Goal: Transaction & Acquisition: Purchase product/service

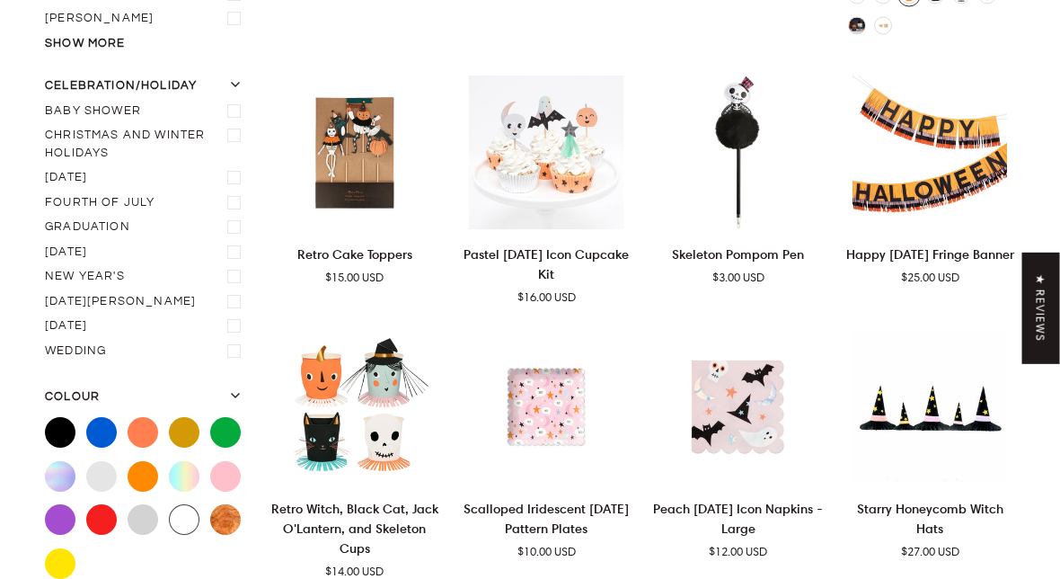
scroll to position [563, 0]
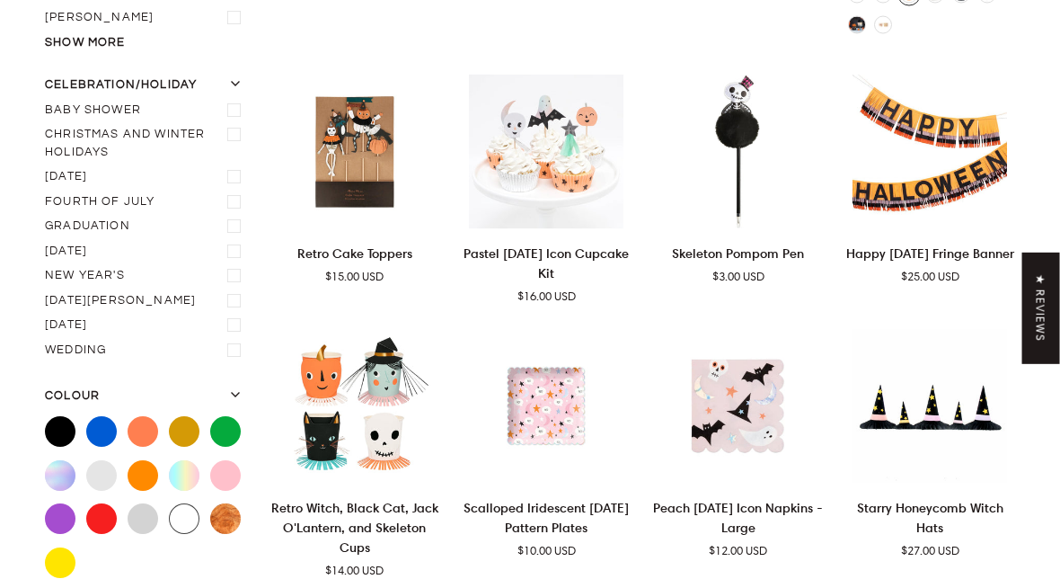
click at [98, 319] on label "Valentine's day" at bounding box center [146, 326] width 203 height 25
click at [45, 314] on input "Valentine's day" at bounding box center [45, 314] width 0 height 0
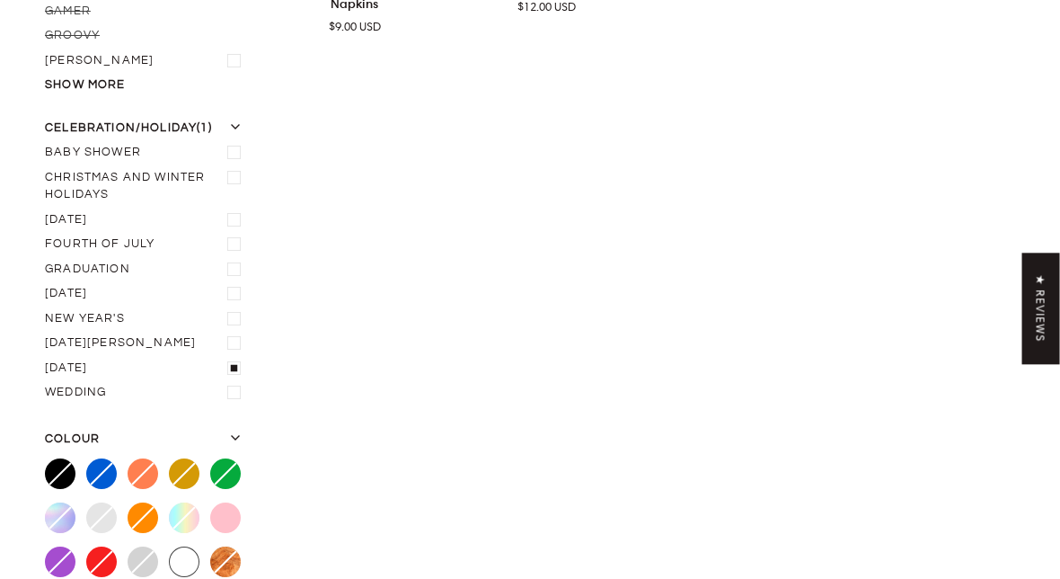
scroll to position [565, 0]
click at [61, 287] on label "[DATE]" at bounding box center [146, 295] width 203 height 25
click at [45, 283] on input "[DATE]" at bounding box center [45, 283] width 0 height 0
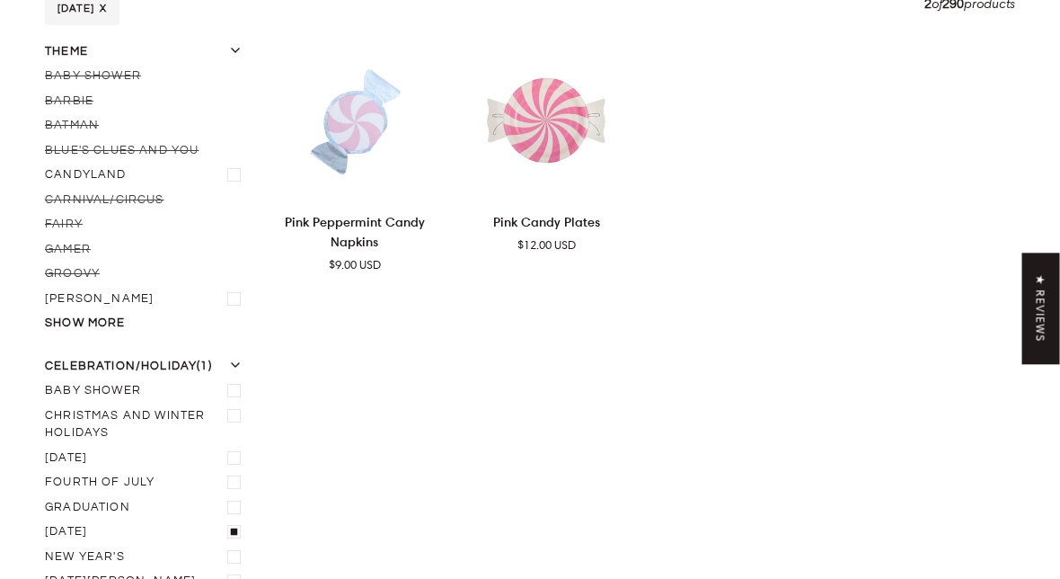
scroll to position [244, 0]
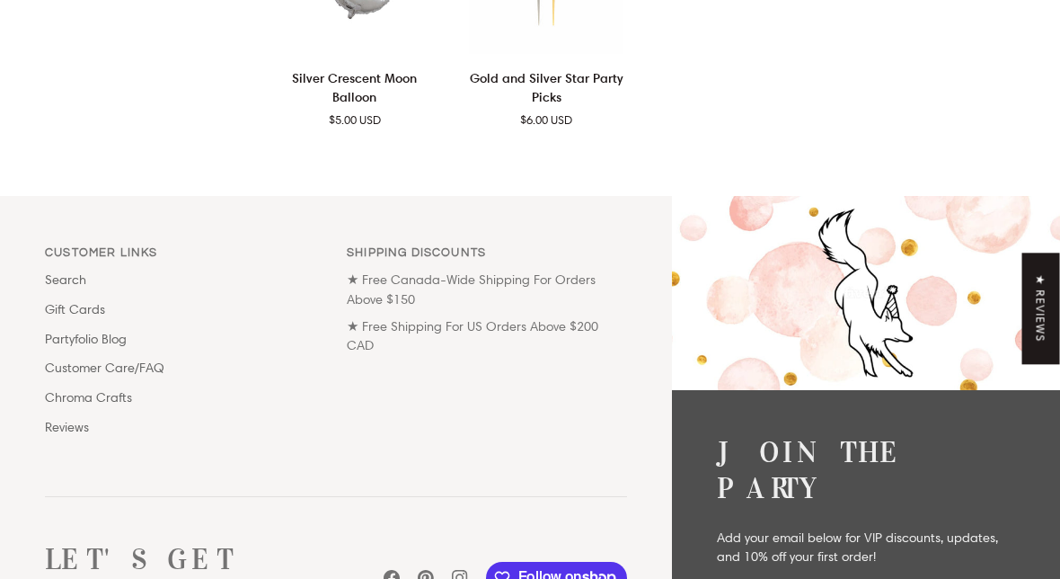
scroll to position [3115, 0]
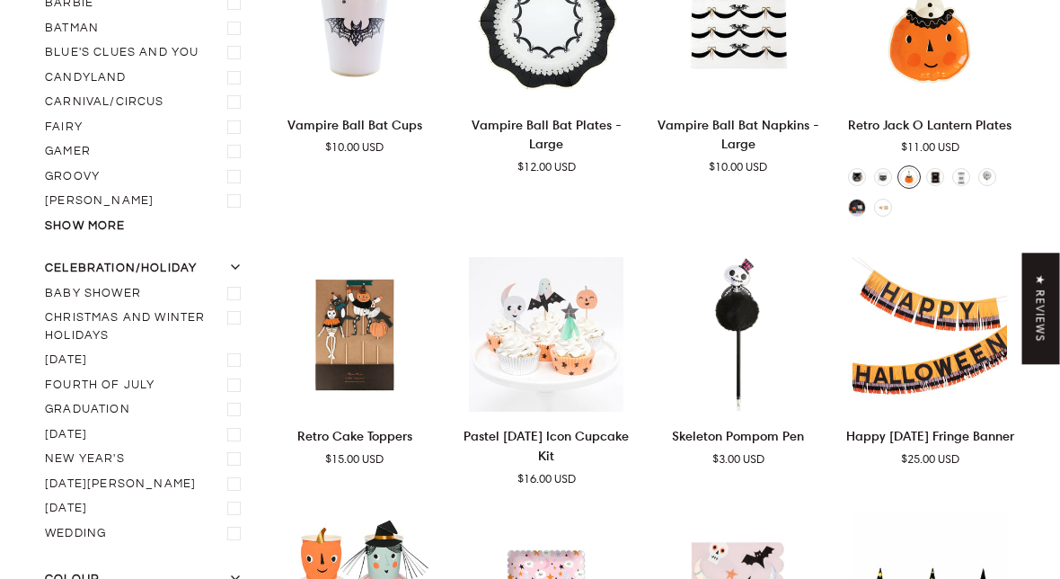
scroll to position [378, 0]
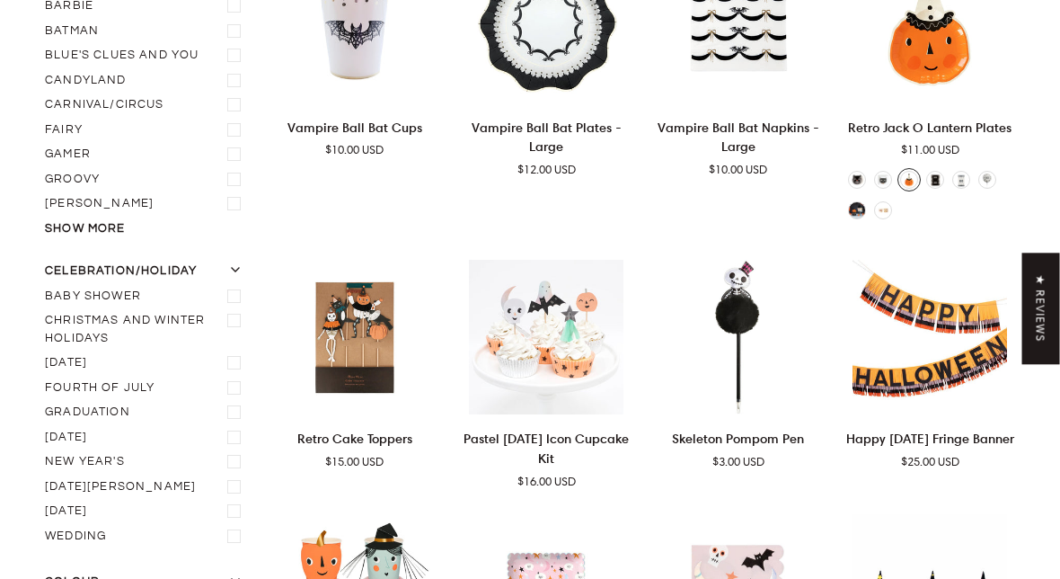
click at [66, 425] on label "[DATE]" at bounding box center [146, 437] width 203 height 25
click at [45, 425] on input "[DATE]" at bounding box center [45, 425] width 0 height 0
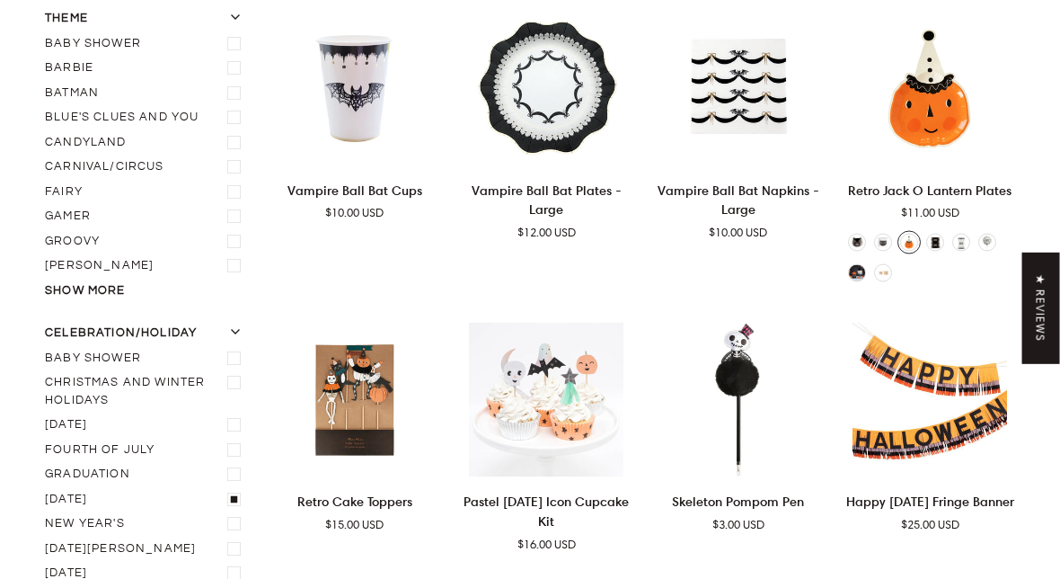
scroll to position [244, 0]
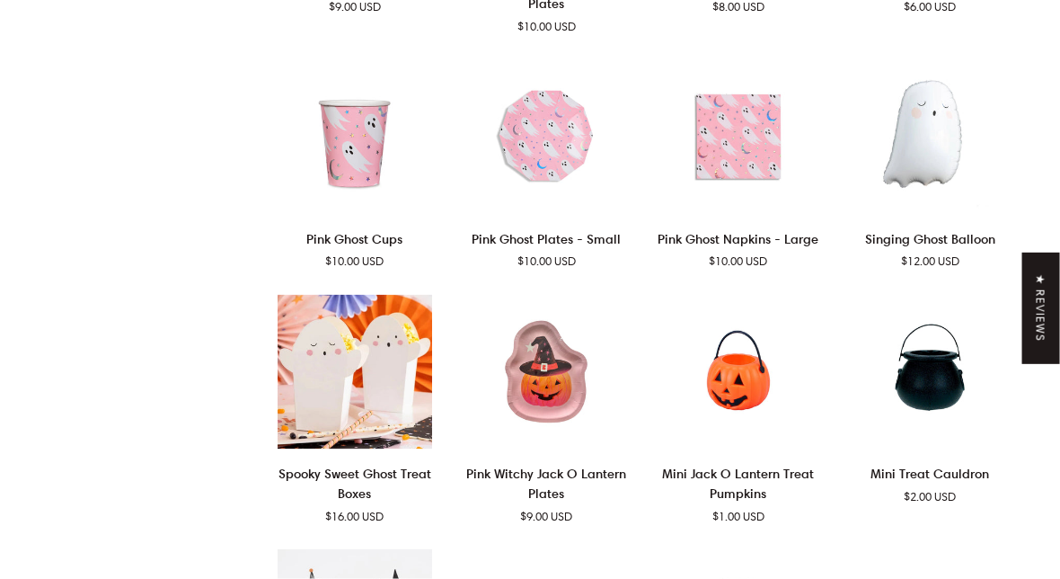
scroll to position [1362, 0]
click at [339, 342] on img "Spooky Sweet Ghost Treat Boxes" at bounding box center [355, 371] width 171 height 155
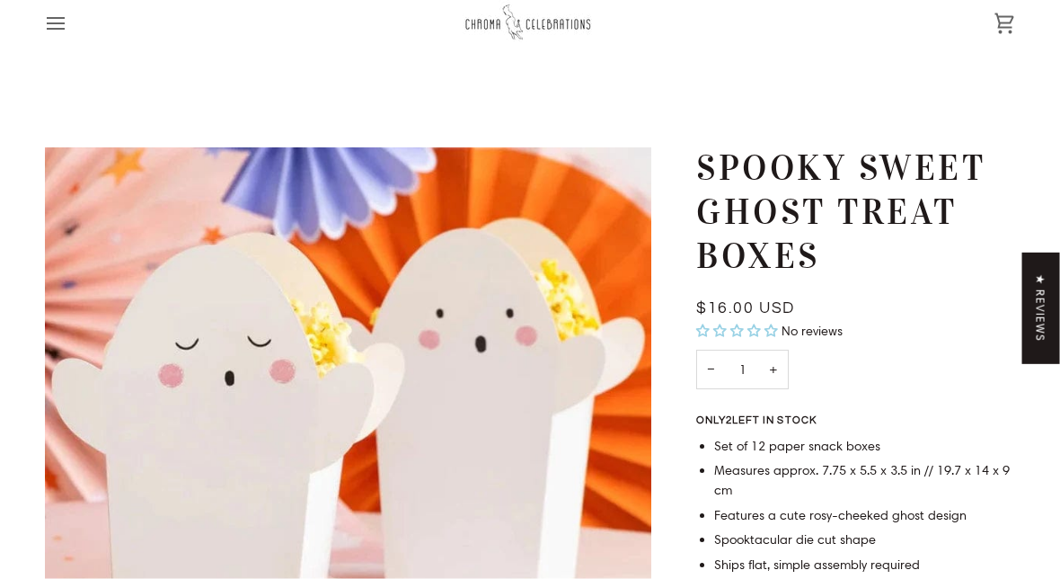
scroll to position [18, 0]
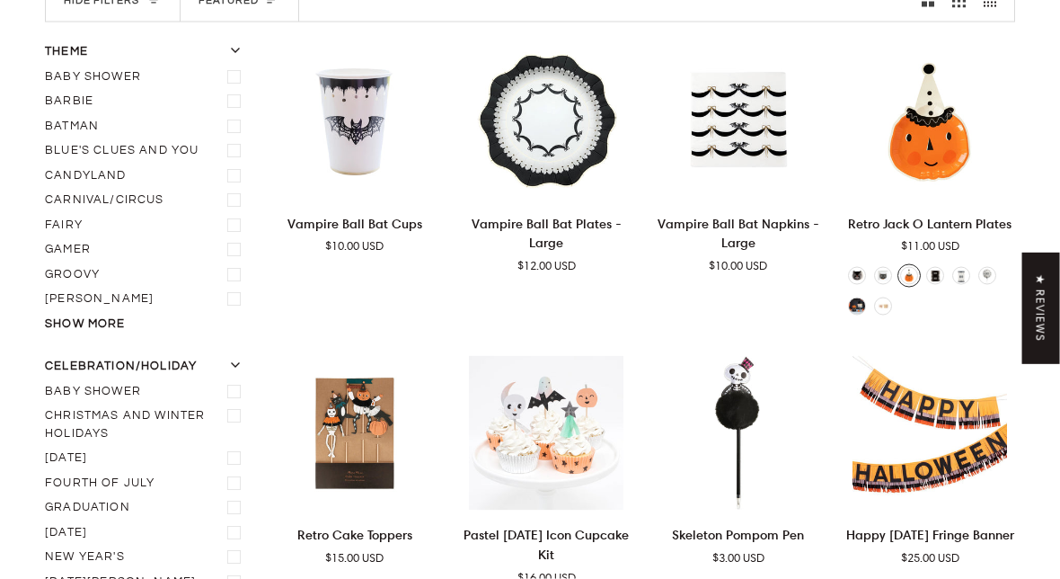
scroll to position [285, 0]
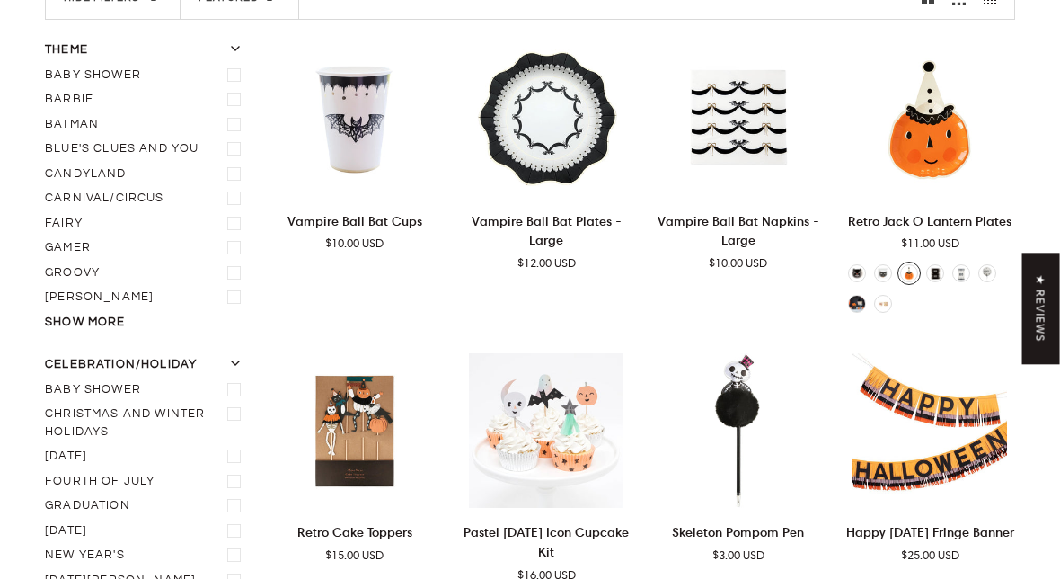
click at [67, 523] on label "[DATE]" at bounding box center [146, 530] width 203 height 25
click at [45, 518] on input "[DATE]" at bounding box center [45, 518] width 0 height 0
click at [58, 521] on label "[DATE]" at bounding box center [146, 530] width 203 height 25
click at [45, 518] on input "[DATE]" at bounding box center [45, 518] width 0 height 0
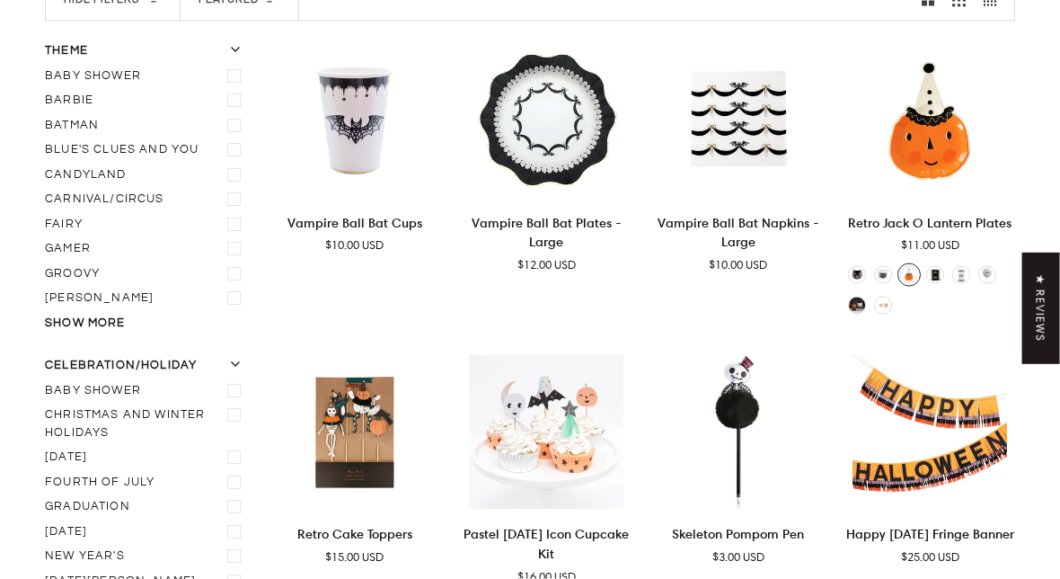
click at [85, 527] on label "[DATE]" at bounding box center [146, 532] width 203 height 25
click at [45, 520] on input "[DATE]" at bounding box center [45, 520] width 0 height 0
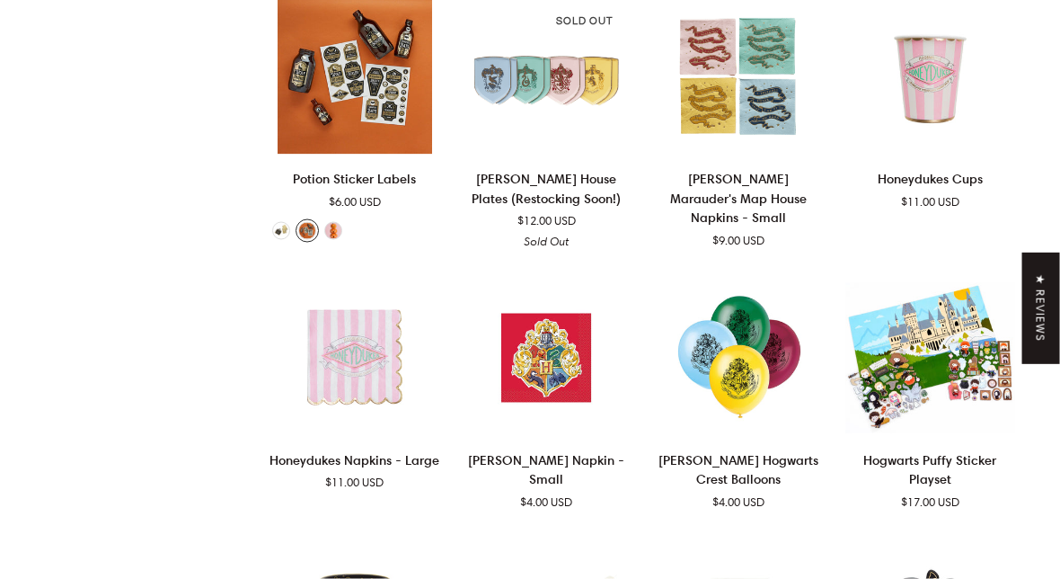
scroll to position [1803, 0]
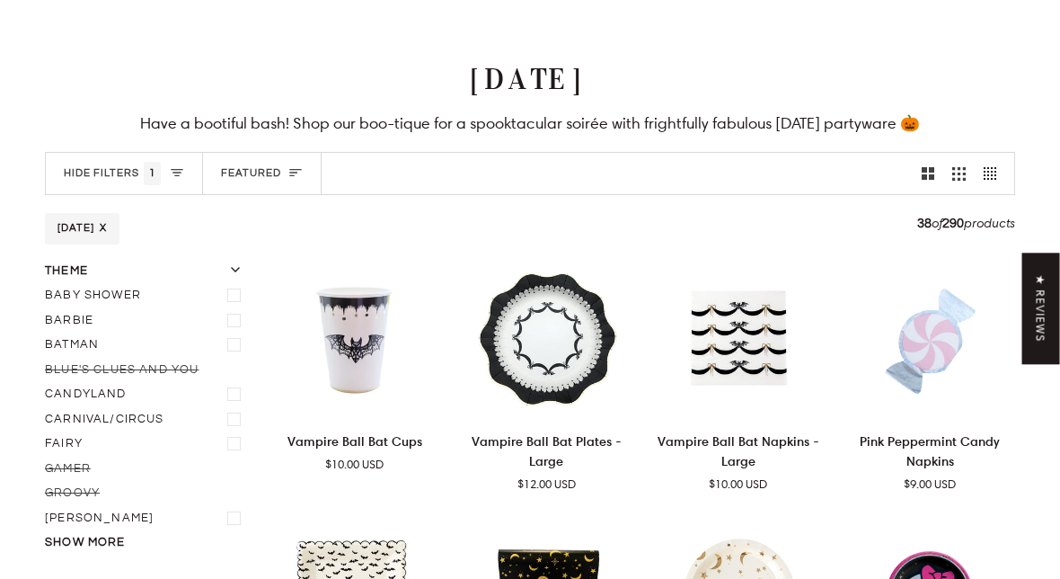
scroll to position [108, 0]
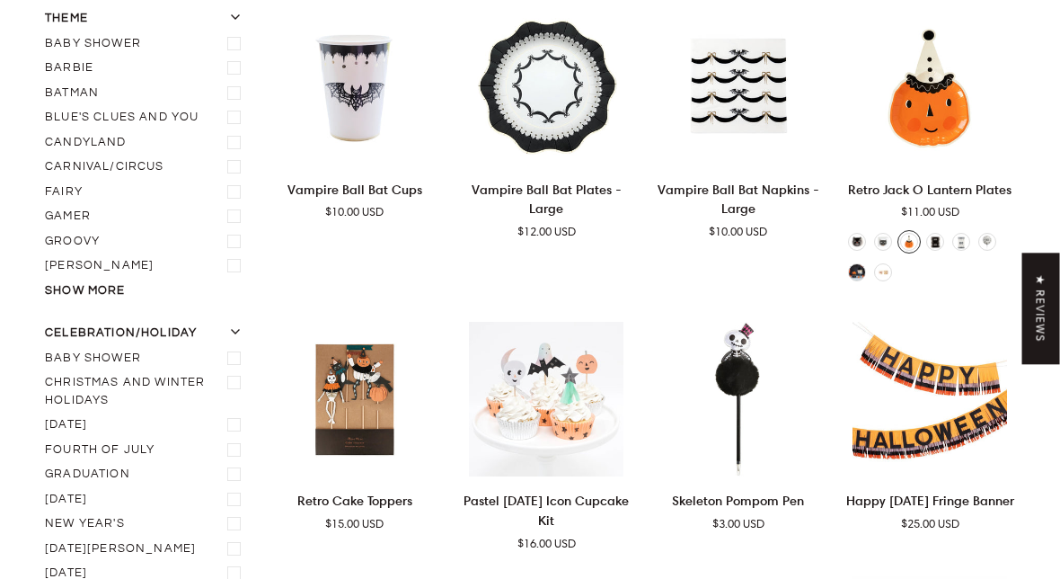
scroll to position [324, 0]
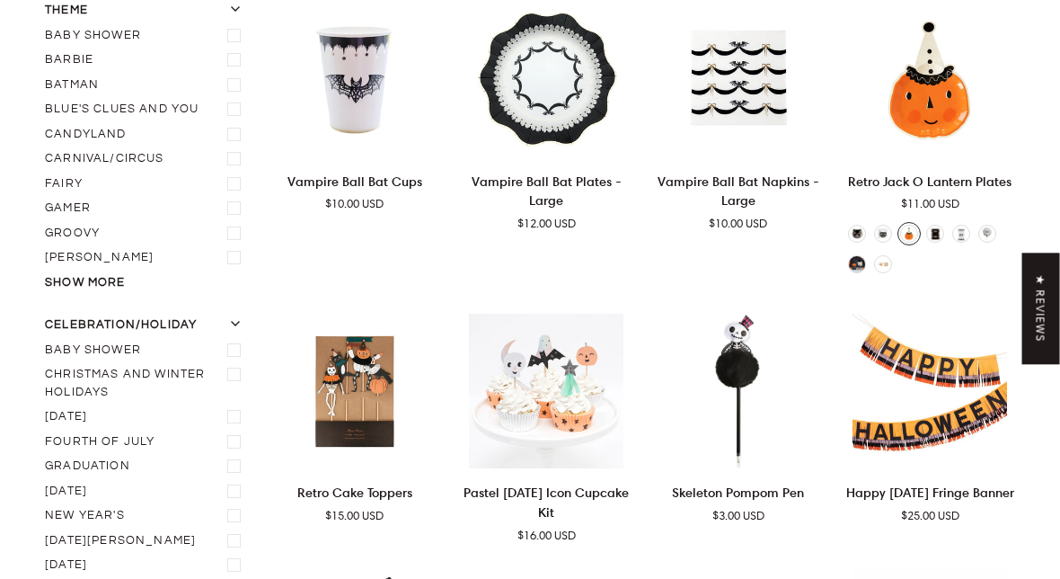
click at [64, 480] on label "[DATE]" at bounding box center [146, 491] width 203 height 25
click at [45, 479] on input "[DATE]" at bounding box center [45, 479] width 0 height 0
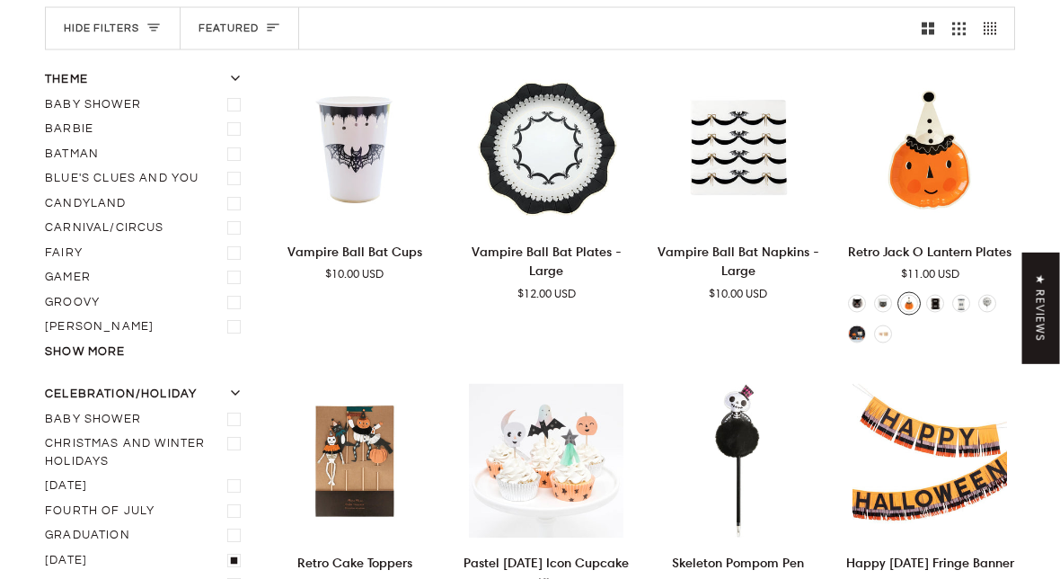
scroll to position [244, 0]
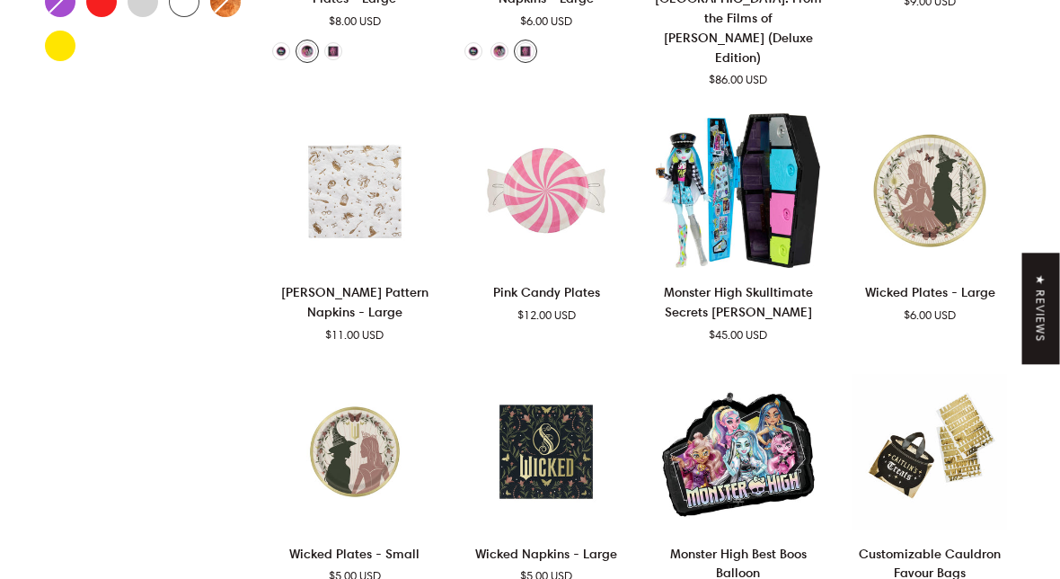
scroll to position [1043, 0]
